Goal: Information Seeking & Learning: Learn about a topic

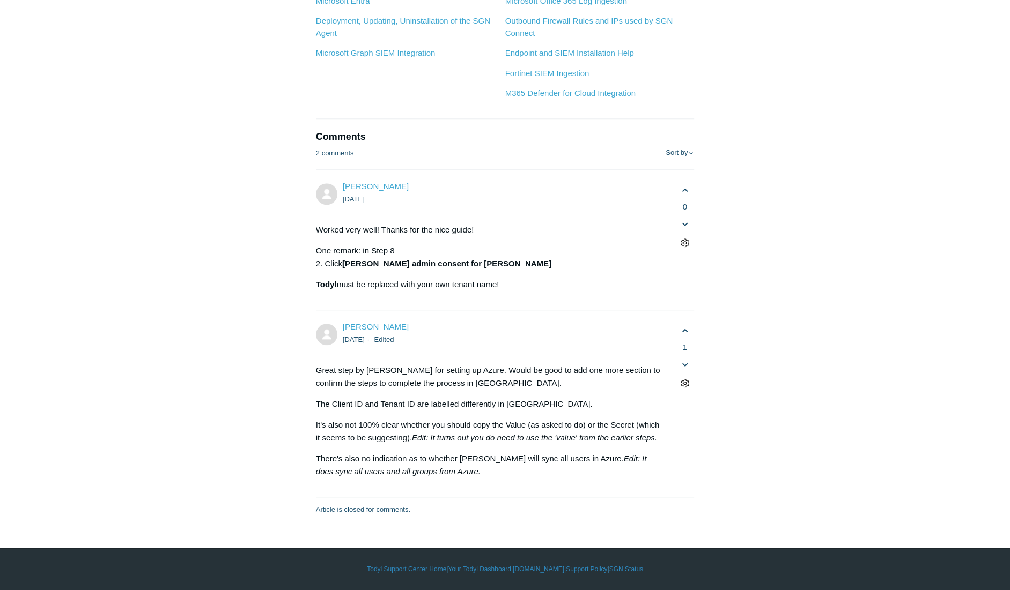
scroll to position [6493, 0]
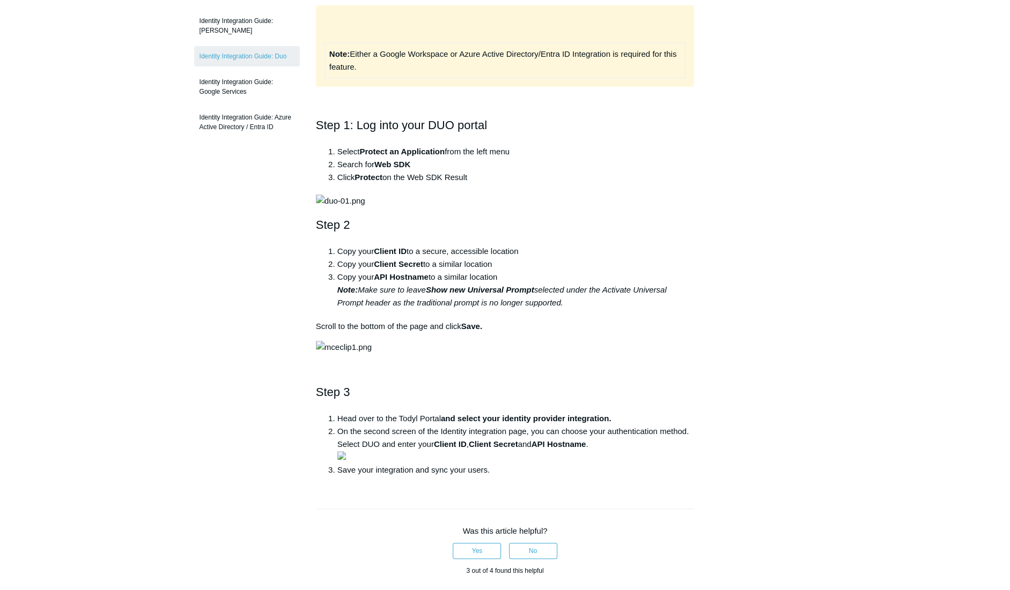
scroll to position [189, 0]
click at [826, 421] on main "Todyl Support Center Integration Guides Identity Integrations Articles in this …" at bounding box center [505, 345] width 1010 height 992
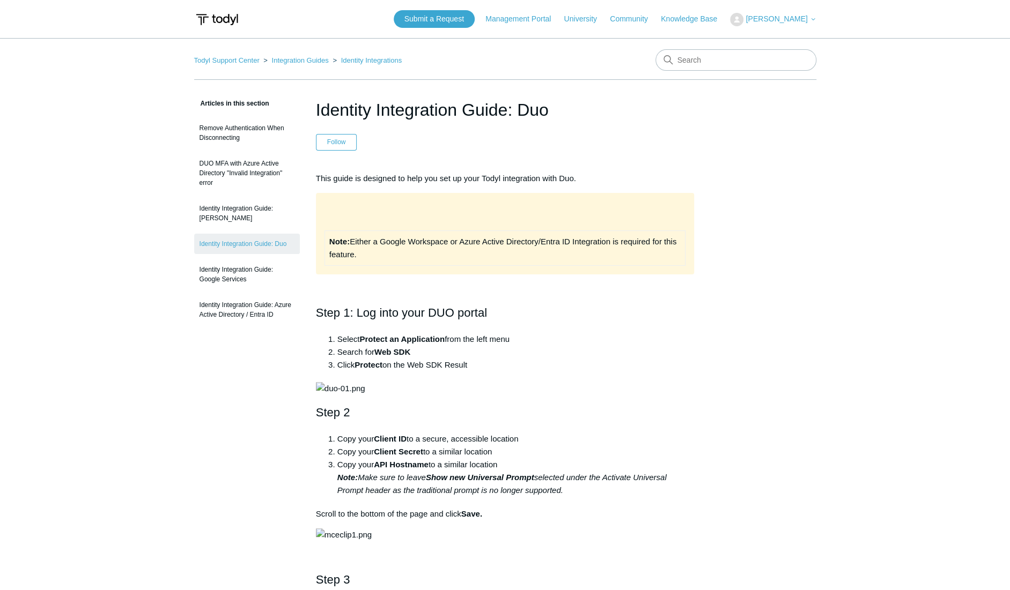
scroll to position [143, 0]
